Goal: Information Seeking & Learning: Learn about a topic

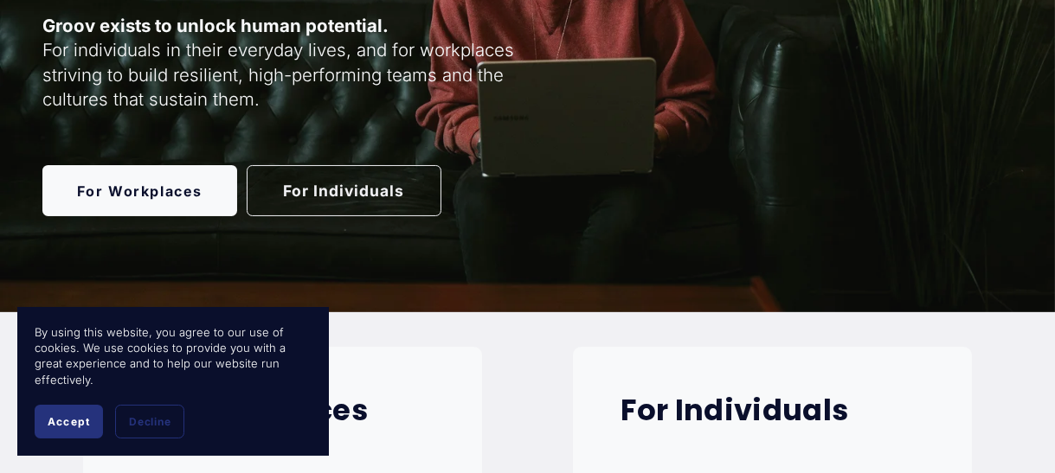
scroll to position [317, 0]
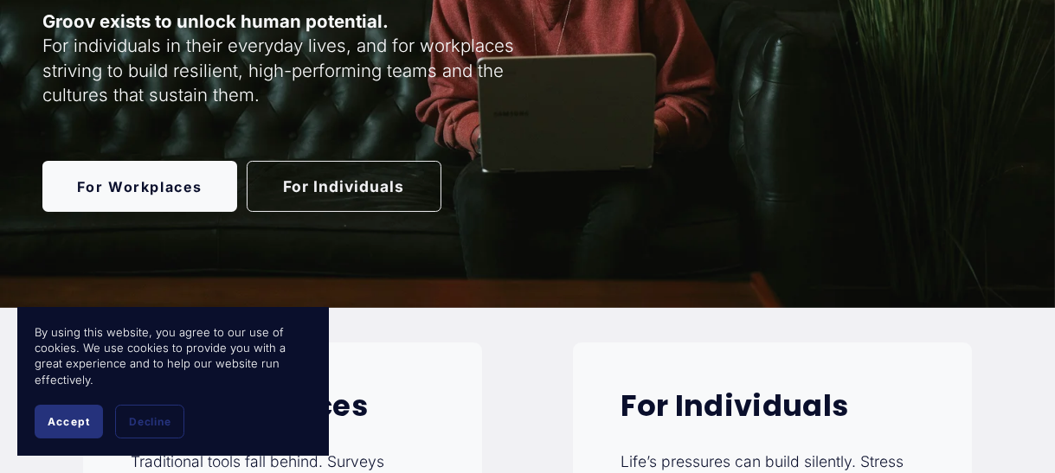
click at [337, 190] on link "For Individuals" at bounding box center [344, 186] width 195 height 51
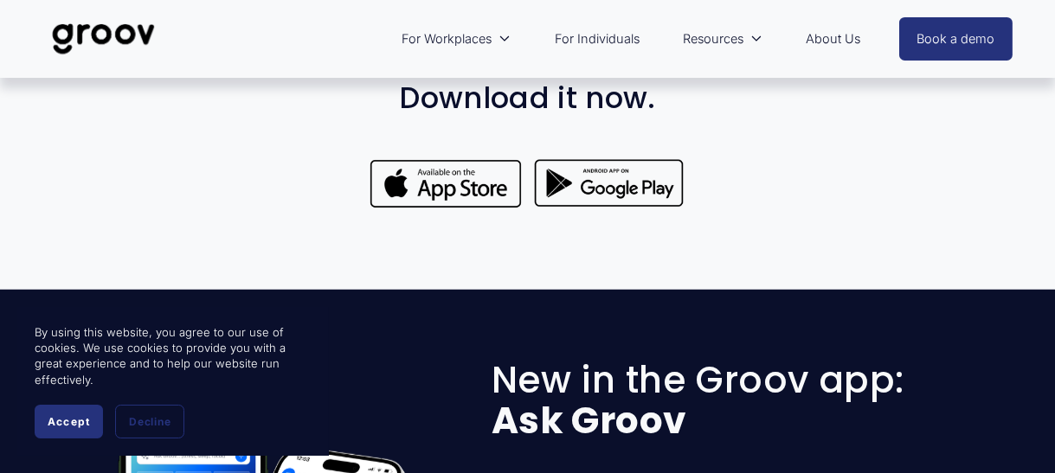
scroll to position [1298, 0]
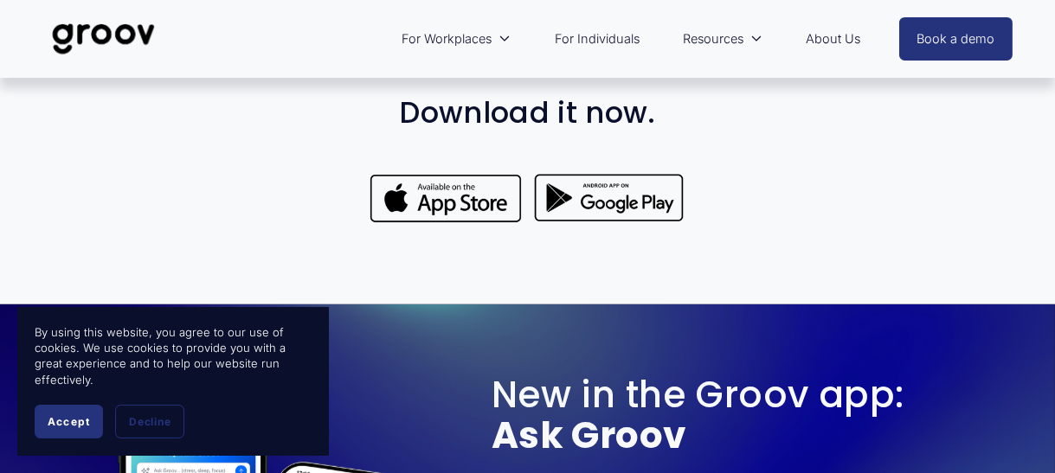
click at [588, 35] on link "For Individuals" at bounding box center [597, 39] width 102 height 40
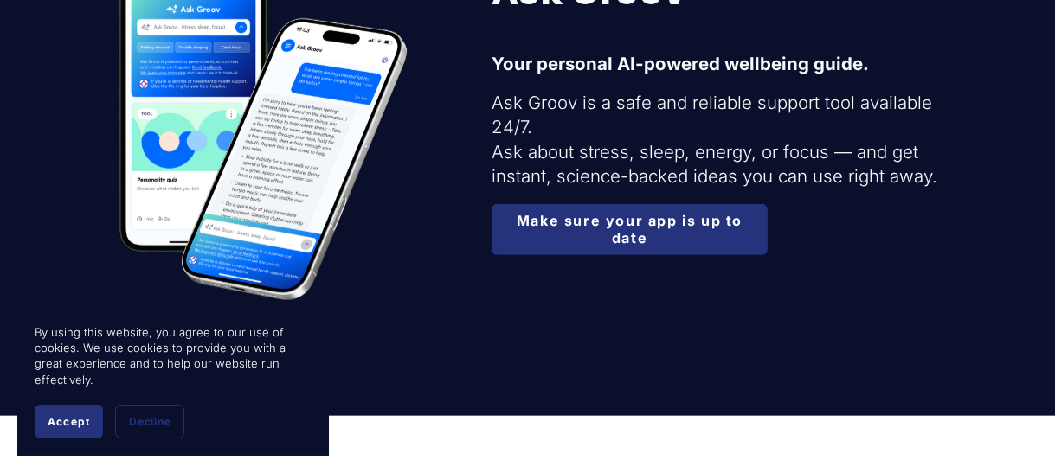
scroll to position [1731, 0]
